Goal: Information Seeking & Learning: Learn about a topic

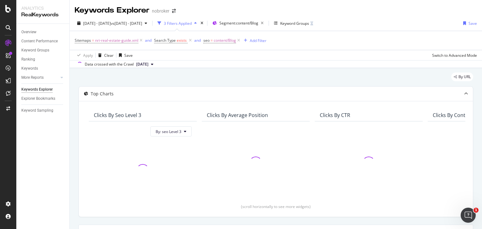
scroll to position [13, 0]
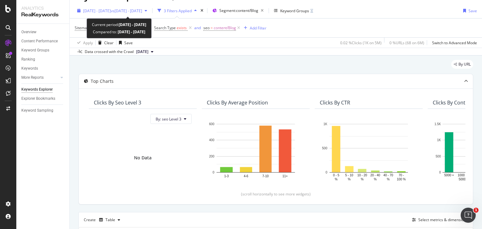
click at [150, 10] on div "button" at bounding box center [146, 11] width 8 height 4
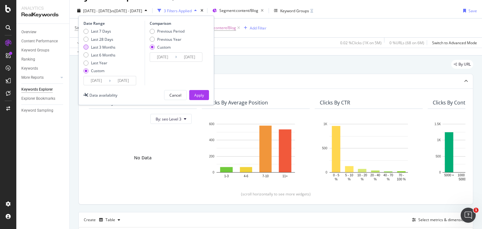
click at [86, 49] on div "Last 3 Months" at bounding box center [85, 47] width 5 height 5
type input "[DATE]"
click at [154, 33] on div "Previous Period" at bounding box center [167, 31] width 35 height 5
type input "[DATE]"
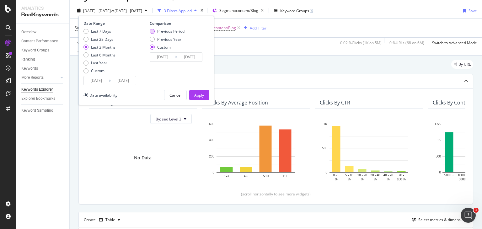
type input "[DATE]"
click at [201, 94] on div "Apply" at bounding box center [199, 95] width 10 height 5
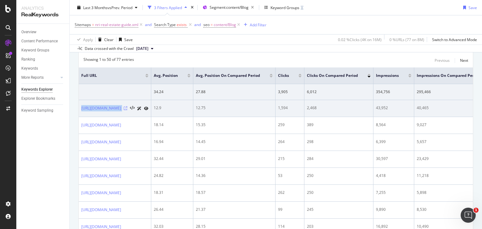
drag, startPoint x: 80, startPoint y: 104, endPoint x: 177, endPoint y: 107, distance: 96.9
click at [151, 107] on td "[URL][DOMAIN_NAME]" at bounding box center [115, 108] width 72 height 17
copy div "[URL][DOMAIN_NAME]"
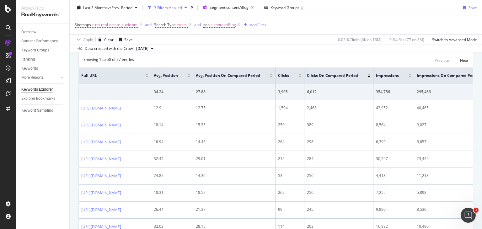
click at [196, 62] on div "Showing 1 to 50 of 77 entries Previous Next" at bounding box center [276, 61] width 394 height 8
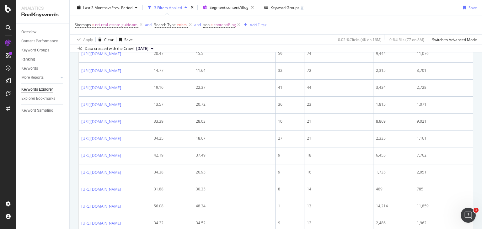
scroll to position [549, 0]
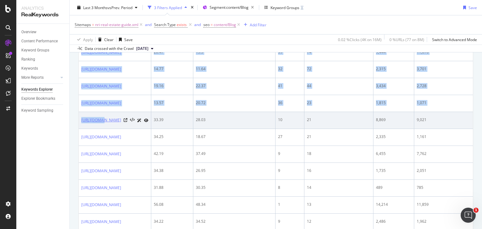
drag, startPoint x: 78, startPoint y: 140, endPoint x: 102, endPoint y: 141, distance: 23.9
click at [102, 141] on div "By URL Top Charts Clicks By seo Level 3 By: seo Level 3 No Data Clicks By Avera…" at bounding box center [276, 79] width 412 height 1120
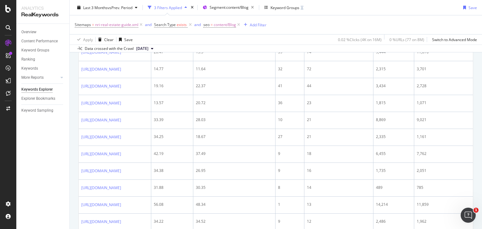
click at [66, 141] on div "Overview Content Performance Keyword Groups Ranking Keywords More Reports Count…" at bounding box center [42, 126] width 53 height 205
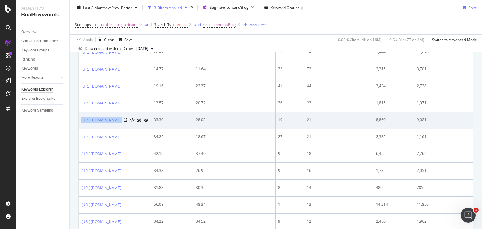
drag, startPoint x: 188, startPoint y: 139, endPoint x: 81, endPoint y: 143, distance: 106.7
click at [81, 124] on div "[URL][DOMAIN_NAME]" at bounding box center [114, 120] width 67 height 7
copy div "[URL][DOMAIN_NAME]"
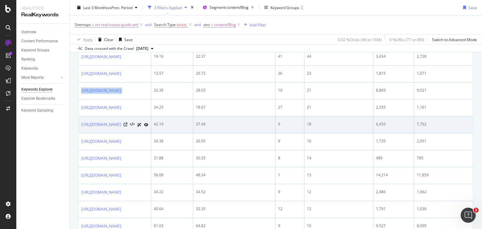
scroll to position [583, 0]
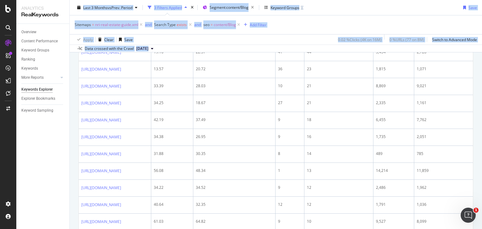
drag, startPoint x: 78, startPoint y: 138, endPoint x: 69, endPoint y: 143, distance: 10.7
click at [69, 143] on div "Analytics RealKeywords Overview Content Performance Keyword Groups Ranking Keyw…" at bounding box center [248, 114] width 465 height 229
click at [69, 143] on div "Overview Content Performance Keyword Groups Ranking Keywords More Reports Count…" at bounding box center [42, 126] width 53 height 205
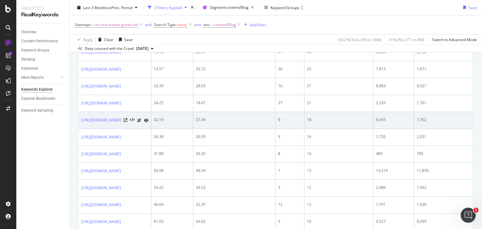
drag, startPoint x: 79, startPoint y: 141, endPoint x: 158, endPoint y: 142, distance: 78.7
click at [151, 129] on td "[URL][DOMAIN_NAME]" at bounding box center [115, 120] width 72 height 17
copy link "[URL][DOMAIN_NAME]"
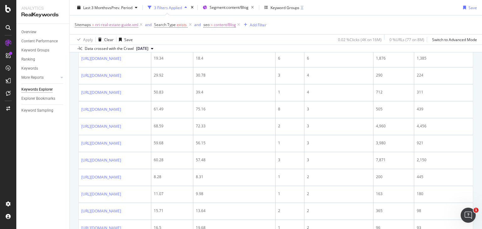
scroll to position [898, 0]
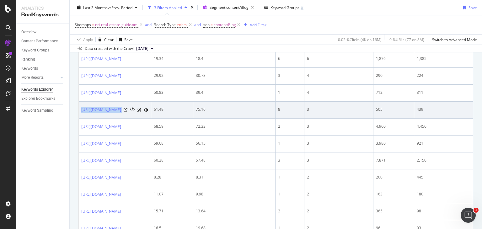
drag, startPoint x: 78, startPoint y: 142, endPoint x: 156, endPoint y: 147, distance: 77.3
click at [151, 119] on td "[URL][DOMAIN_NAME]" at bounding box center [115, 110] width 72 height 17
copy div "[URL][DOMAIN_NAME]"
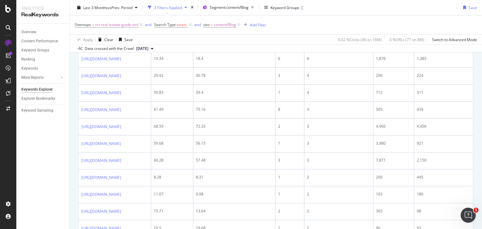
click at [63, 147] on div "Overview Content Performance Keyword Groups Ranking Keywords More Reports Count…" at bounding box center [42, 126] width 53 height 205
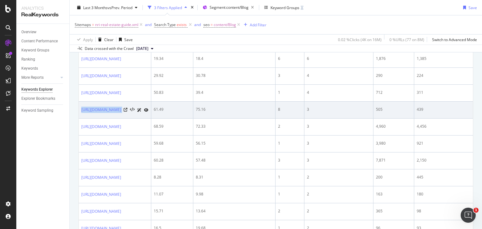
drag, startPoint x: 80, startPoint y: 141, endPoint x: 153, endPoint y: 141, distance: 73.1
click at [151, 119] on td "[URL][DOMAIN_NAME]" at bounding box center [115, 110] width 72 height 17
copy div "[URL][DOMAIN_NAME]"
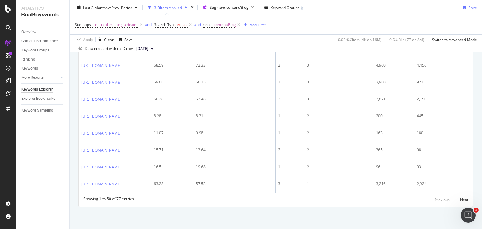
scroll to position [1001, 0]
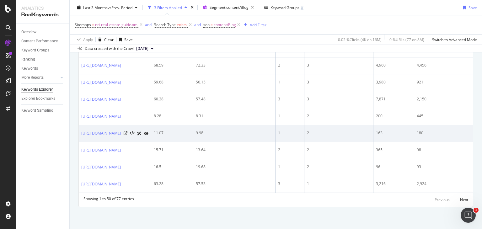
drag, startPoint x: 81, startPoint y: 119, endPoint x: 103, endPoint y: 134, distance: 26.6
click at [103, 134] on td "[URL][DOMAIN_NAME]" at bounding box center [115, 133] width 72 height 17
copy link "[URL][DOMAIN_NAME]"
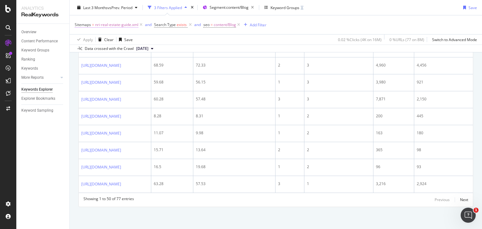
click at [114, 24] on span "nri-real-estate-guide.xml" at bounding box center [116, 24] width 43 height 9
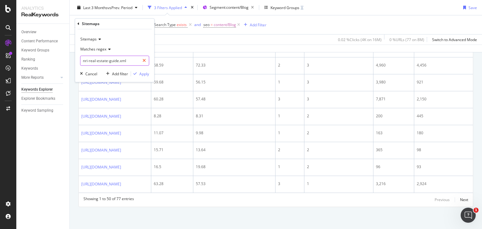
click at [143, 60] on icon at bounding box center [143, 61] width 3 height 4
click at [109, 62] on input "text" at bounding box center [114, 61] width 68 height 10
paste input "buyers-guide.xml"
type input "buyers-guide.xml"
click at [143, 74] on div "Apply" at bounding box center [144, 73] width 10 height 5
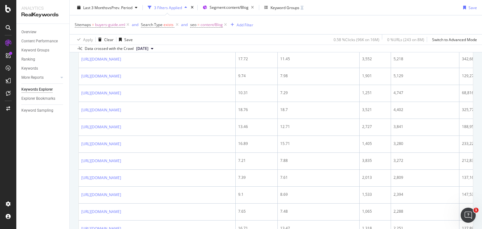
scroll to position [321, 0]
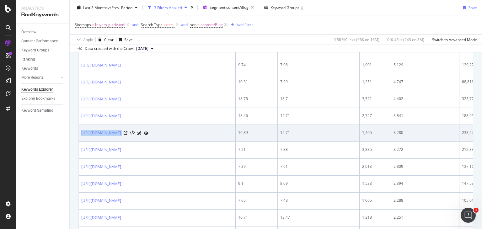
drag, startPoint x: 78, startPoint y: 140, endPoint x: 180, endPoint y: 142, distance: 101.9
click at [180, 142] on td "[URL][DOMAIN_NAME]" at bounding box center [157, 133] width 157 height 17
copy div "[URL][DOMAIN_NAME]"
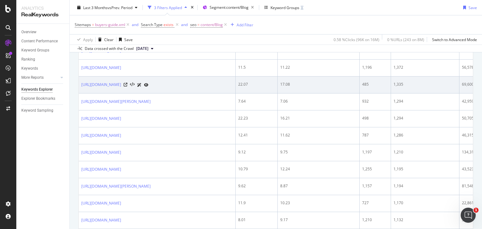
scroll to position [623, 0]
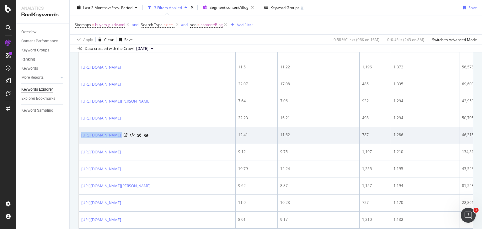
drag, startPoint x: 80, startPoint y: 142, endPoint x: 197, endPoint y: 139, distance: 116.4
click at [197, 139] on td "[URL][DOMAIN_NAME]" at bounding box center [157, 135] width 157 height 17
copy div "[URL][DOMAIN_NAME]"
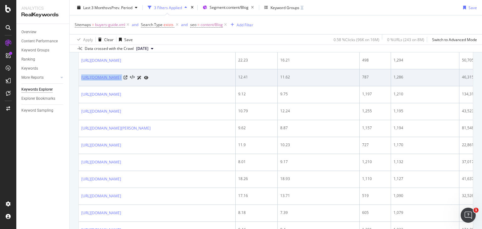
scroll to position [681, 0]
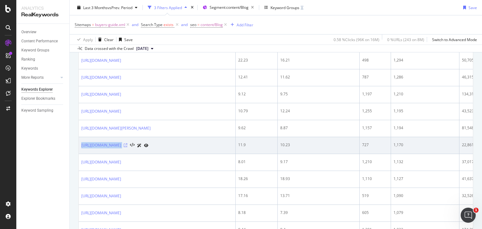
drag, startPoint x: 79, startPoint y: 152, endPoint x: 199, endPoint y: 155, distance: 119.5
click at [199, 154] on td "[URL][DOMAIN_NAME]" at bounding box center [157, 145] width 157 height 17
copy div "[URL][DOMAIN_NAME]"
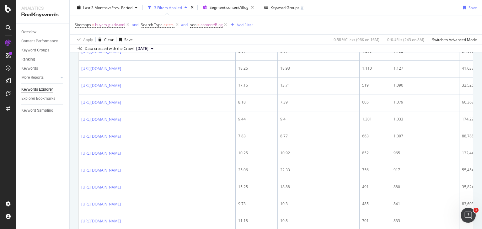
scroll to position [792, 0]
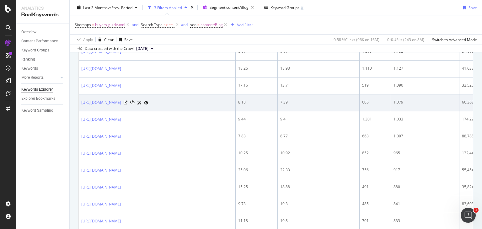
drag, startPoint x: 80, startPoint y: 109, endPoint x: 181, endPoint y: 114, distance: 101.7
click at [181, 111] on td "[URL][DOMAIN_NAME]" at bounding box center [157, 102] width 157 height 17
copy link "[URL][DOMAIN_NAME]"
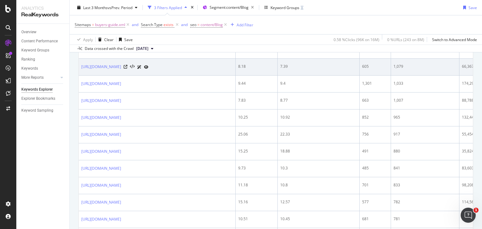
scroll to position [829, 0]
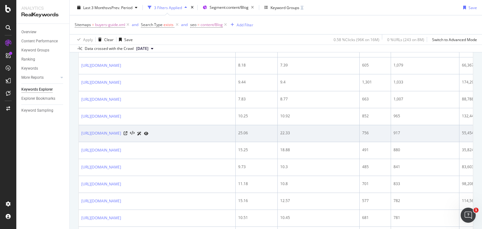
drag, startPoint x: 80, startPoint y: 140, endPoint x: 186, endPoint y: 136, distance: 105.4
click at [186, 136] on td "[URL][DOMAIN_NAME]" at bounding box center [157, 133] width 157 height 17
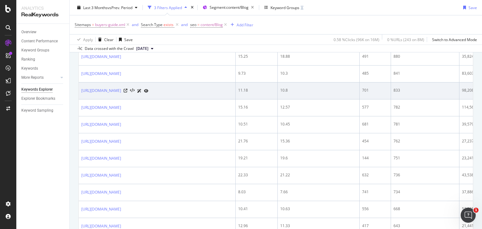
scroll to position [923, 0]
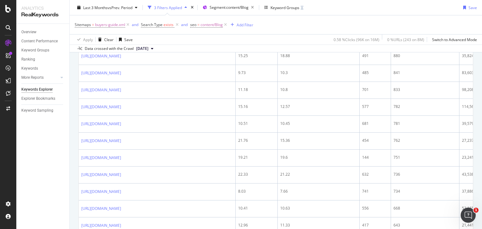
drag, startPoint x: 77, startPoint y: 147, endPoint x: 70, endPoint y: 151, distance: 7.6
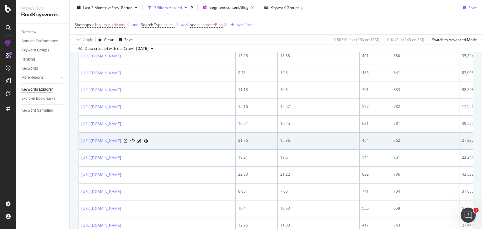
drag, startPoint x: 81, startPoint y: 147, endPoint x: 176, endPoint y: 148, distance: 95.3
click at [176, 148] on td "[URL][DOMAIN_NAME]" at bounding box center [157, 141] width 157 height 17
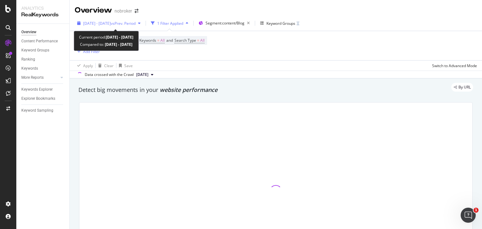
click at [143, 27] on div "2025 Jul. 1st - Aug. 3rd vs Prev. Period" at bounding box center [109, 23] width 68 height 9
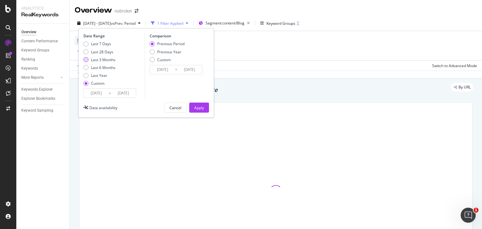
click at [89, 58] on div "Last 3 Months" at bounding box center [99, 59] width 32 height 5
type input "[DATE]"
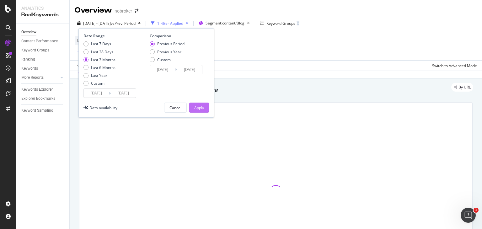
click at [195, 107] on div "Apply" at bounding box center [199, 107] width 10 height 5
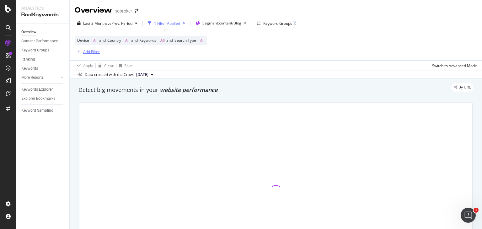
click at [98, 48] on div "Add Filter" at bounding box center [87, 51] width 25 height 7
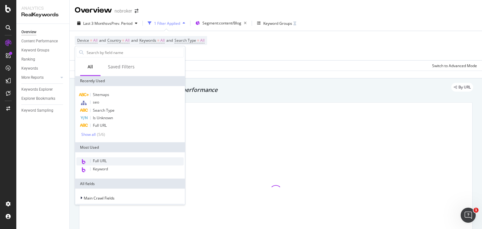
click at [105, 160] on span "Full URL" at bounding box center [100, 160] width 14 height 5
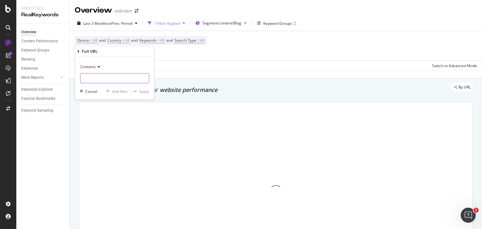
click at [110, 77] on input "text" at bounding box center [114, 78] width 68 height 10
paste input "[URL][DOMAIN_NAME]"
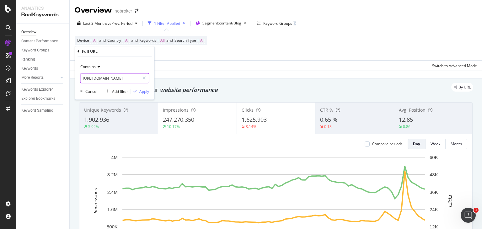
type input "[URL][DOMAIN_NAME]"
click at [96, 66] on icon at bounding box center [98, 67] width 4 height 4
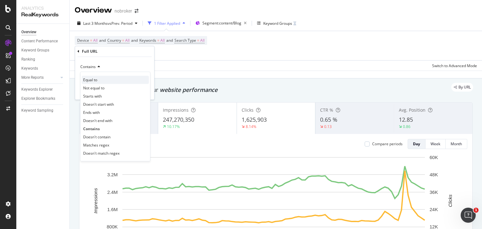
click at [96, 82] on span "Equal to" at bounding box center [90, 79] width 14 height 5
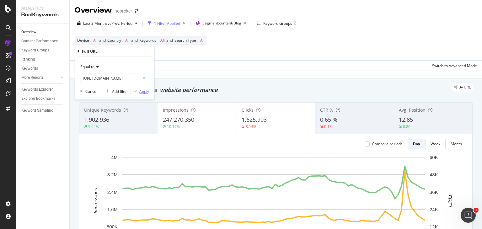
click at [143, 89] on div "Apply" at bounding box center [144, 91] width 10 height 5
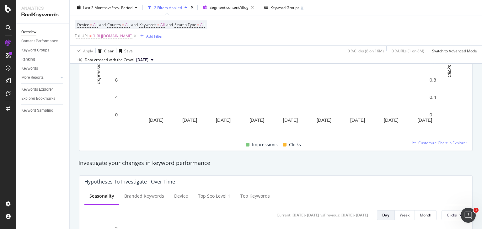
scroll to position [103, 0]
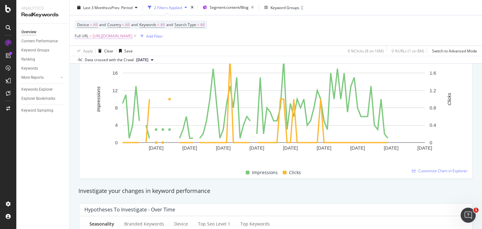
click at [98, 36] on span "[URL][DOMAIN_NAME]" at bounding box center [113, 36] width 40 height 9
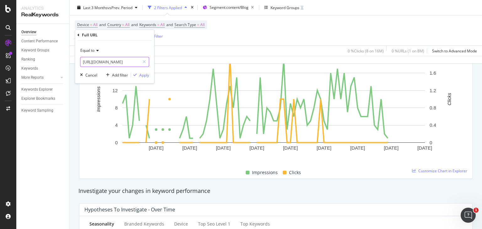
click at [126, 58] on input "[URL][DOMAIN_NAME]" at bounding box center [109, 62] width 59 height 10
click at [142, 62] on div at bounding box center [144, 62] width 9 height 10
click at [127, 65] on input "text" at bounding box center [114, 62] width 68 height 10
paste input "[URL][DOMAIN_NAME]"
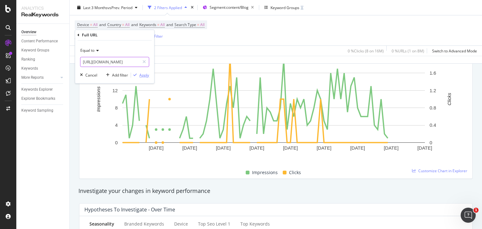
type input "[URL][DOMAIN_NAME]"
click at [149, 75] on div "Apply" at bounding box center [144, 74] width 10 height 5
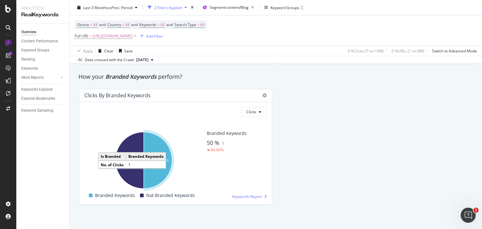
scroll to position [1176, 0]
